Goal: Task Accomplishment & Management: Manage account settings

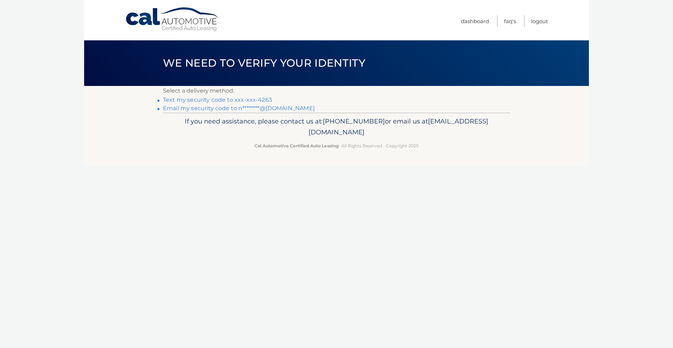
click at [260, 100] on link "Text my security code to xxx-xxx-4263" at bounding box center [217, 99] width 109 height 7
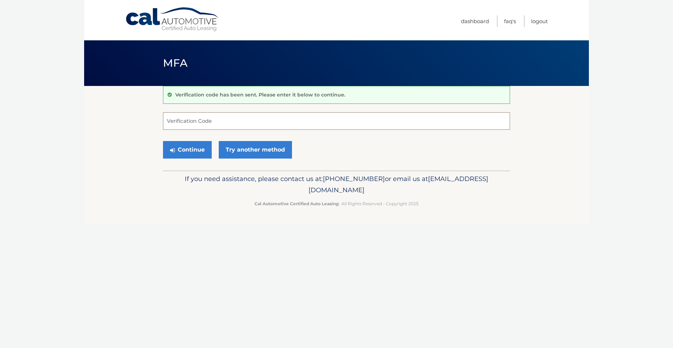
click at [255, 118] on input "Verification Code" at bounding box center [336, 121] width 347 height 18
type input "913171"
click at [163, 141] on button "Continue" at bounding box center [187, 150] width 49 height 18
click at [194, 152] on button "Continue" at bounding box center [187, 150] width 49 height 18
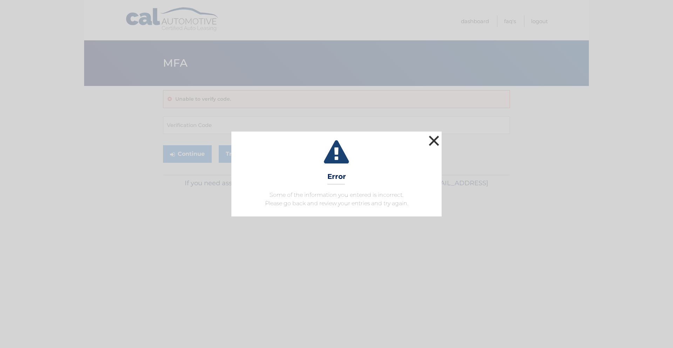
click at [432, 141] on button "×" at bounding box center [434, 141] width 14 height 14
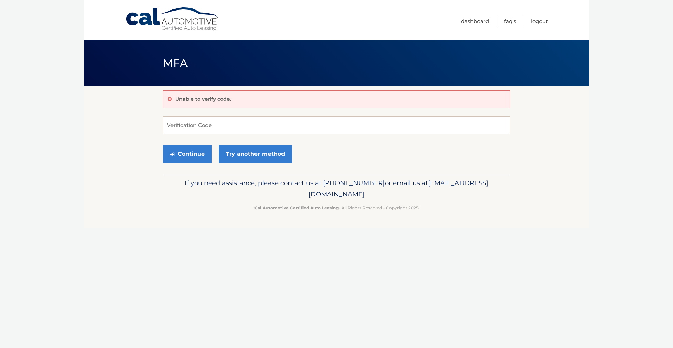
click at [361, 134] on form "Verification Code Continue Try another method" at bounding box center [336, 141] width 347 height 50
click at [357, 126] on input "Verification Code" at bounding box center [336, 125] width 347 height 18
type input "9123171"
click at [206, 155] on button "Continue" at bounding box center [187, 154] width 49 height 18
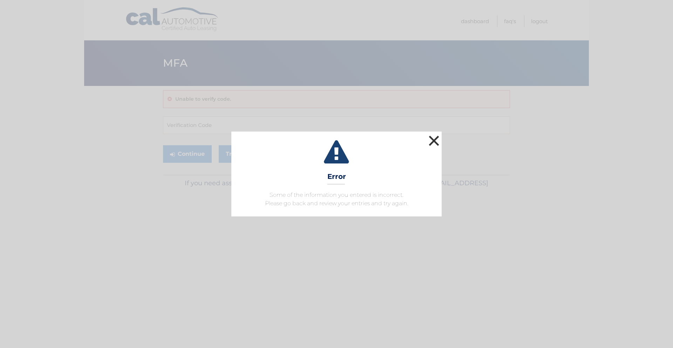
click at [434, 139] on button "×" at bounding box center [434, 141] width 14 height 14
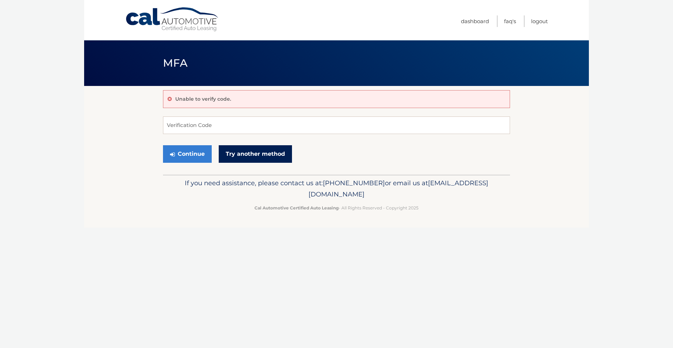
click at [268, 154] on link "Try another method" at bounding box center [255, 154] width 73 height 18
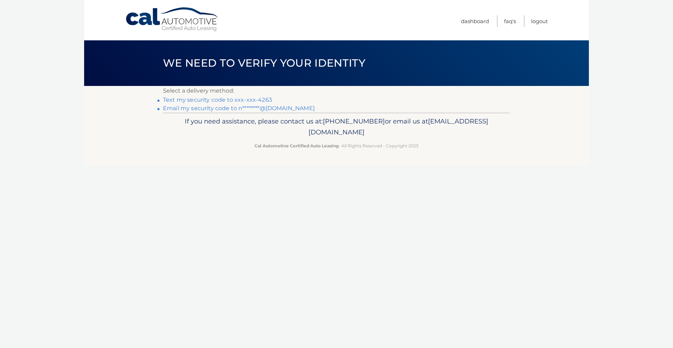
click at [238, 101] on link "Text my security code to xxx-xxx-4263" at bounding box center [217, 99] width 109 height 7
